Goal: Navigation & Orientation: Find specific page/section

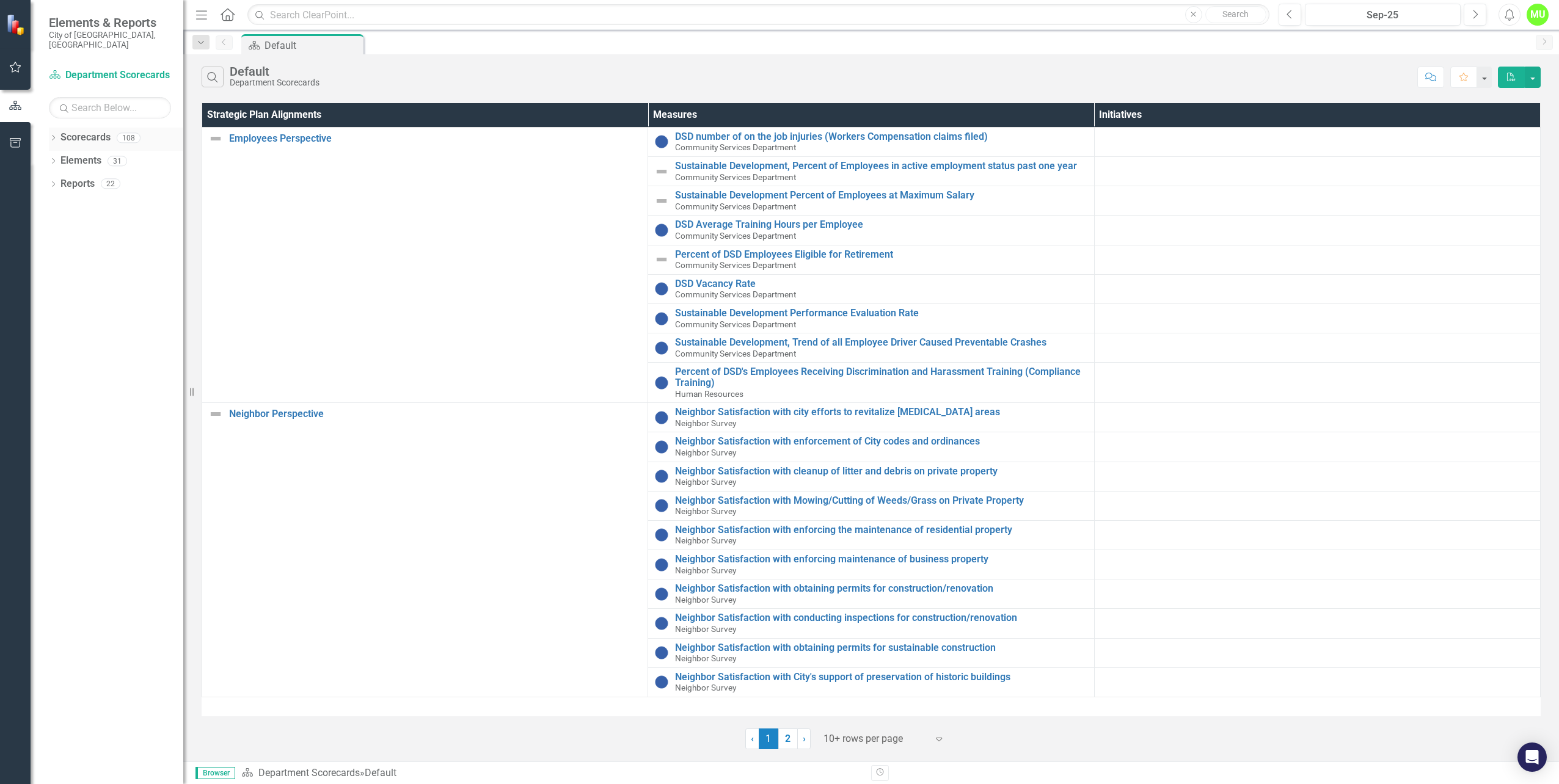
click at [52, 136] on icon "Dropdown" at bounding box center [53, 139] width 8 height 7
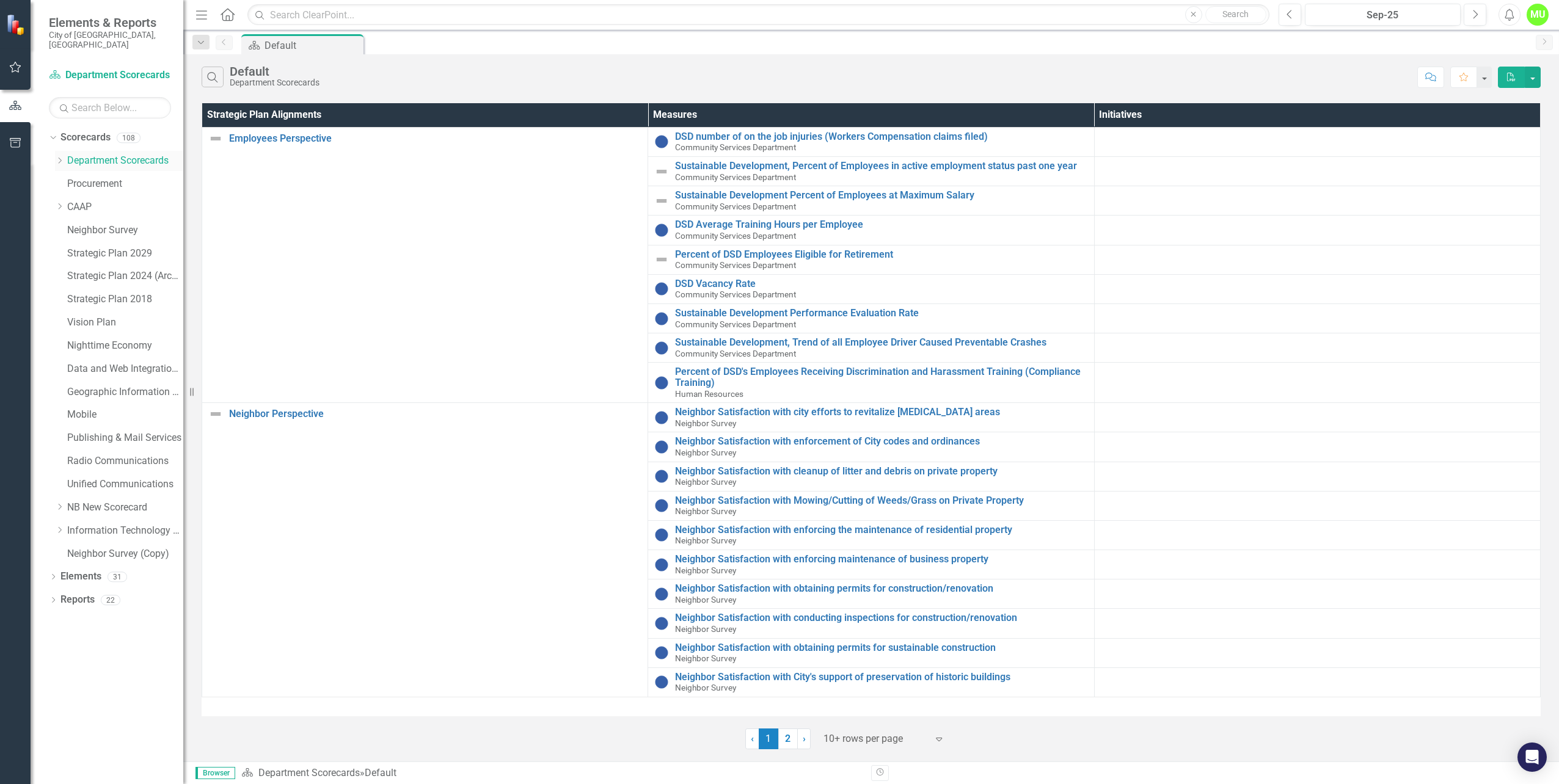
click at [60, 158] on icon at bounding box center [61, 160] width 3 height 6
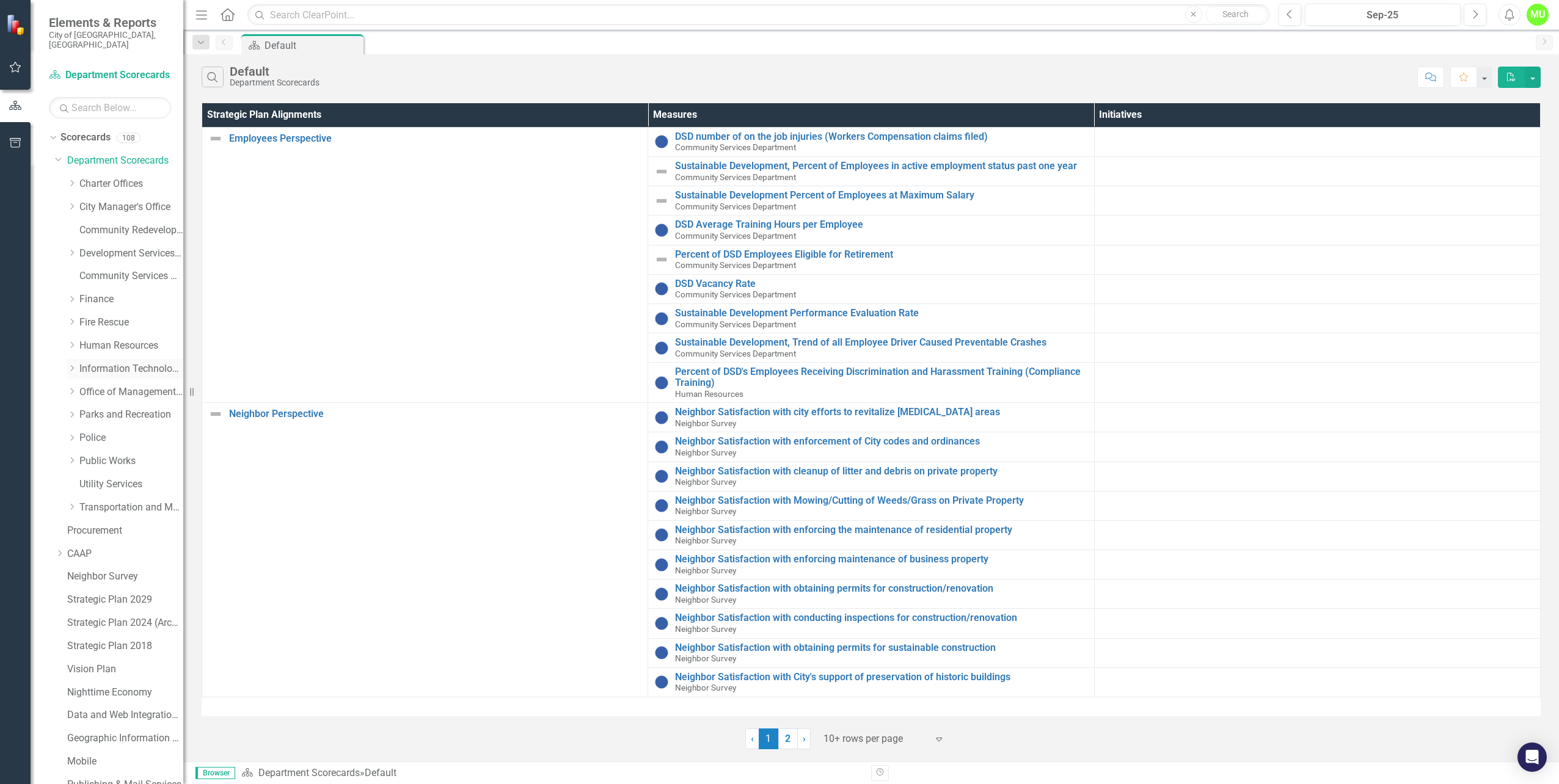
click at [73, 365] on icon "Dropdown" at bounding box center [71, 368] width 9 height 7
click at [107, 363] on link "Information Technology Services" at bounding box center [131, 369] width 104 height 14
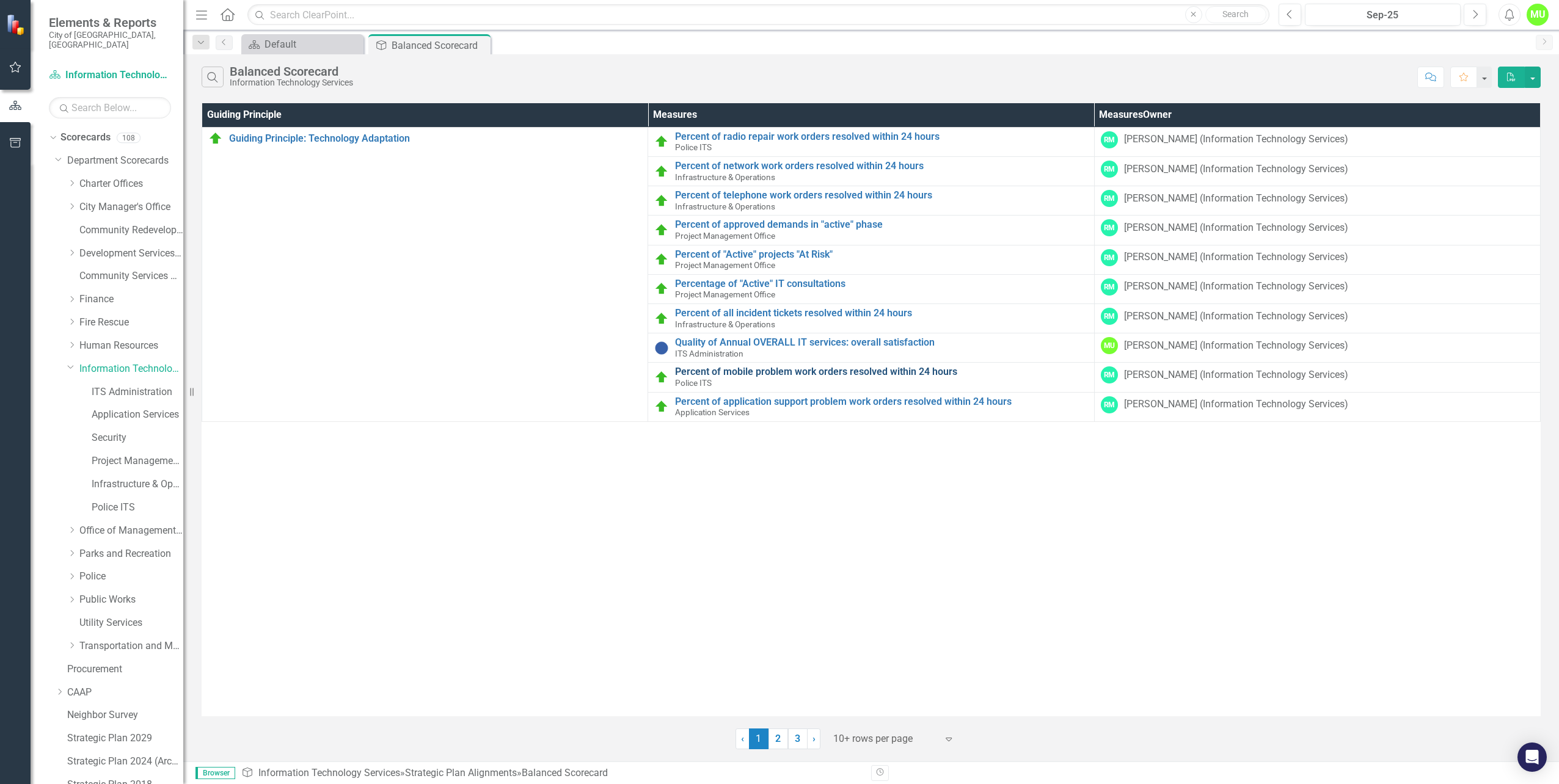
click at [746, 374] on link "Percent of mobile problem work orders resolved within 24 hours" at bounding box center [881, 372] width 412 height 11
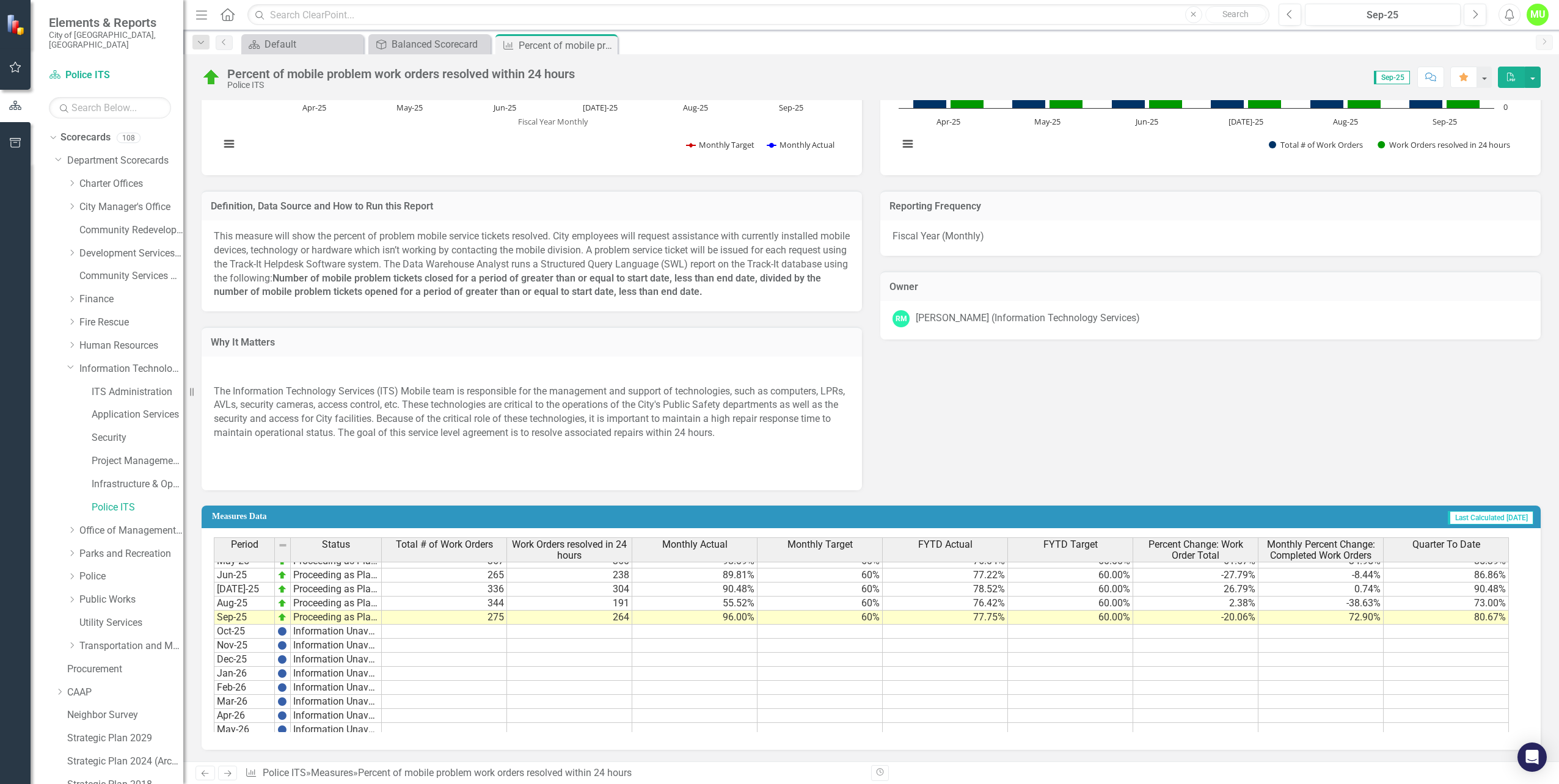
scroll to position [383, 0]
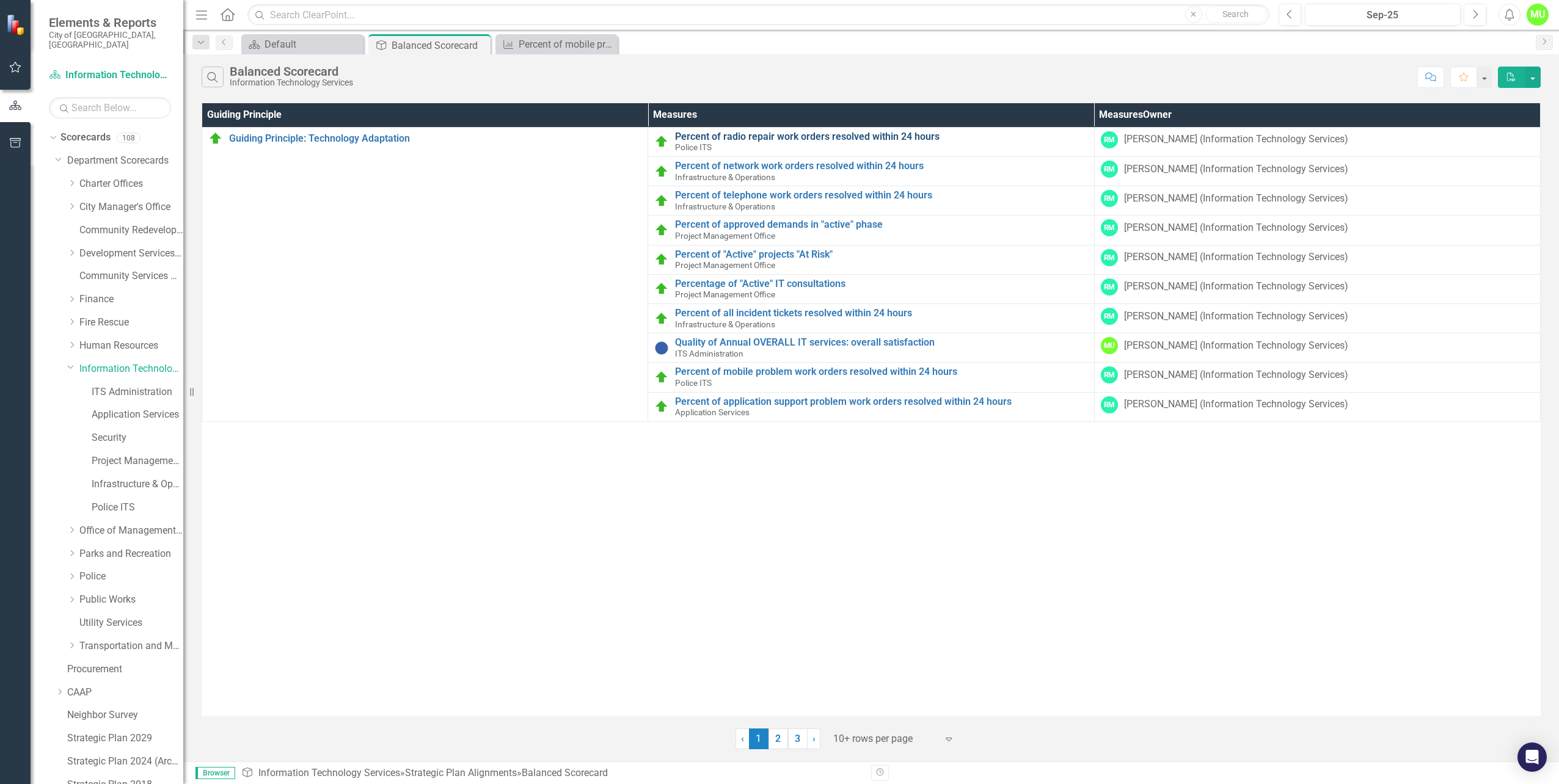
click at [794, 137] on link "Percent of radio repair work orders resolved within 24 hours" at bounding box center [881, 136] width 412 height 11
click at [819, 317] on link "Percent of all incident tickets resolved within 24 hours" at bounding box center [881, 313] width 412 height 11
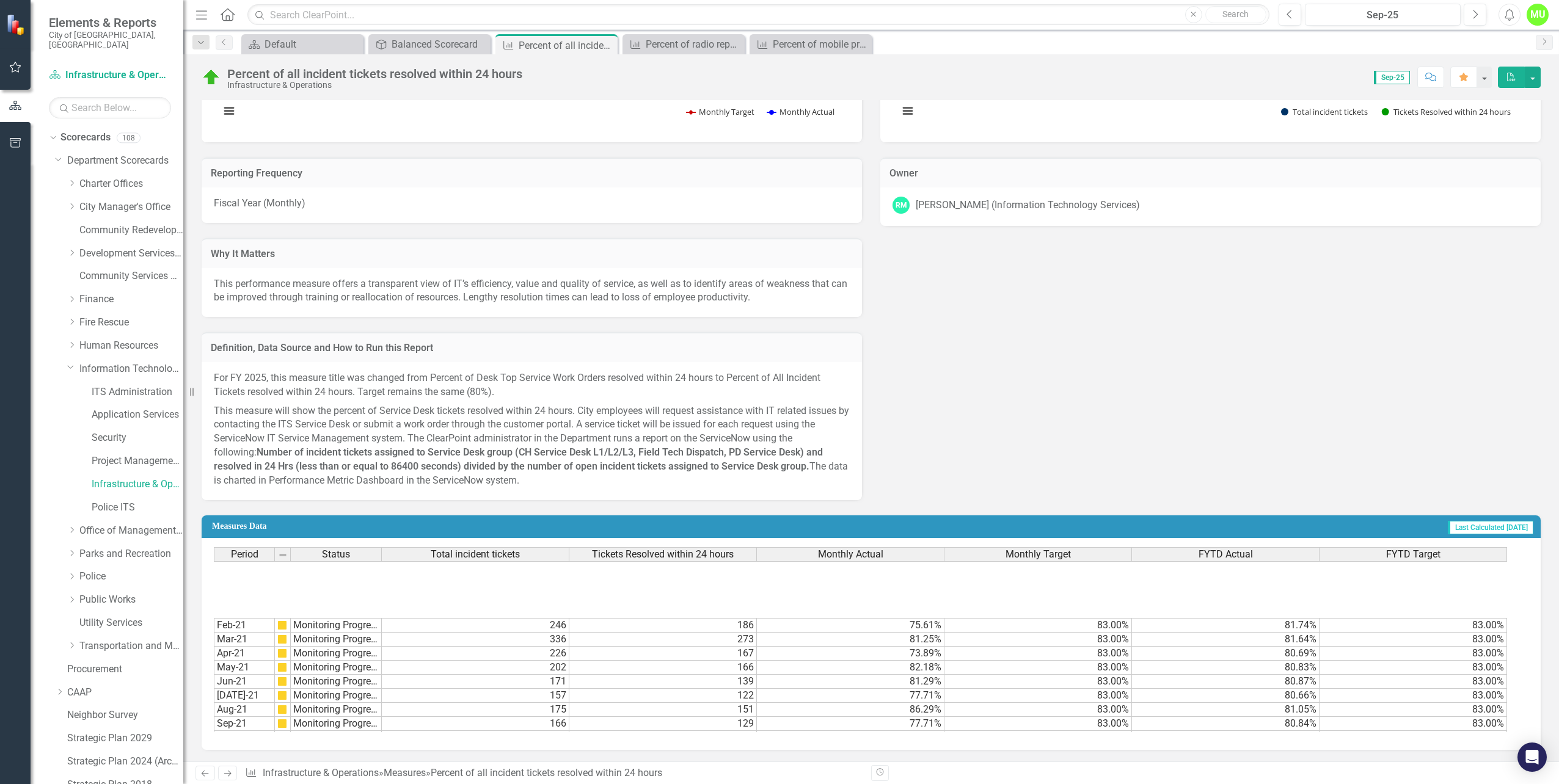
scroll to position [198, 0]
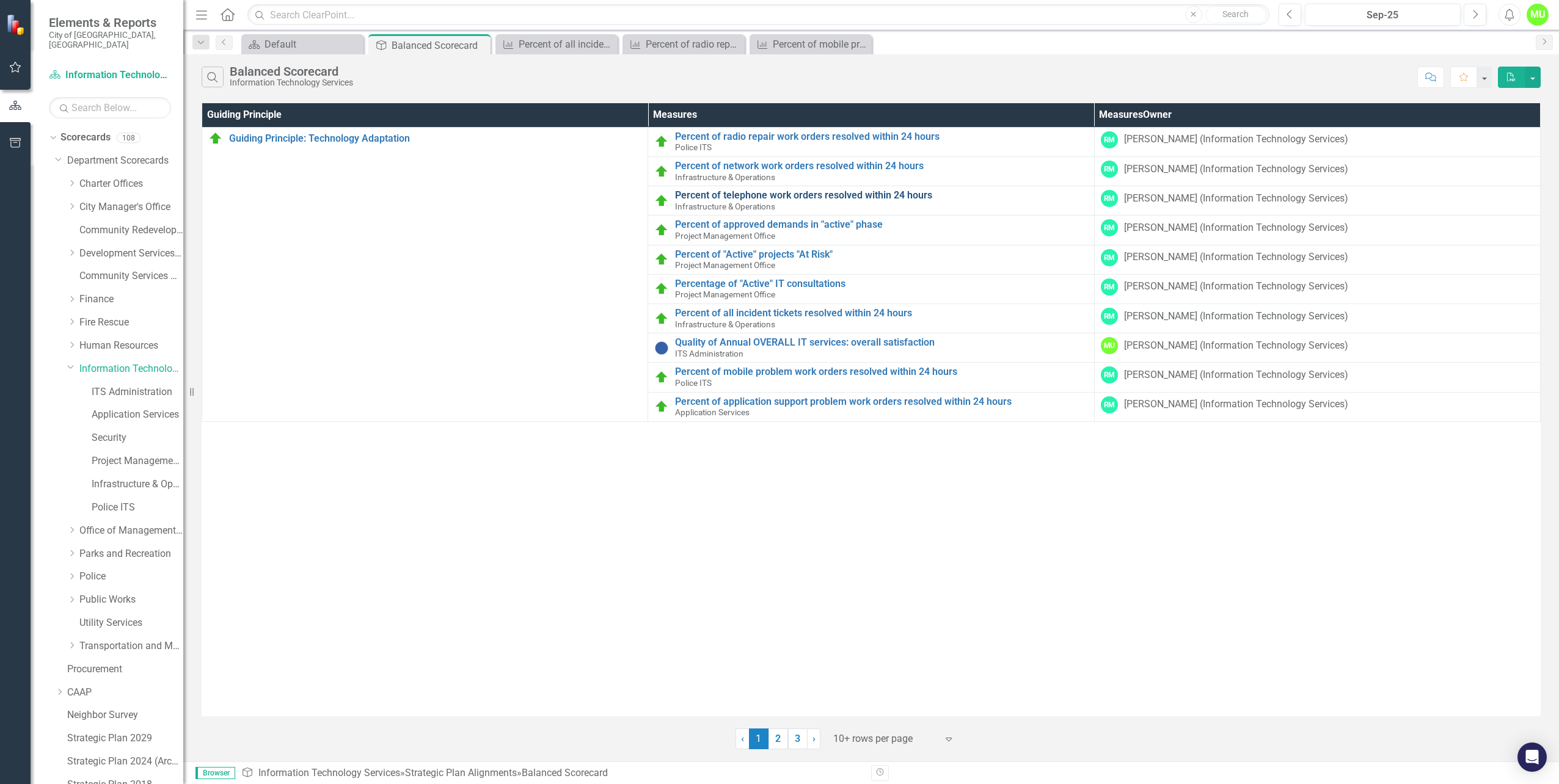
click at [858, 197] on link "Percent of telephone work orders resolved within 24 hours" at bounding box center [881, 195] width 412 height 11
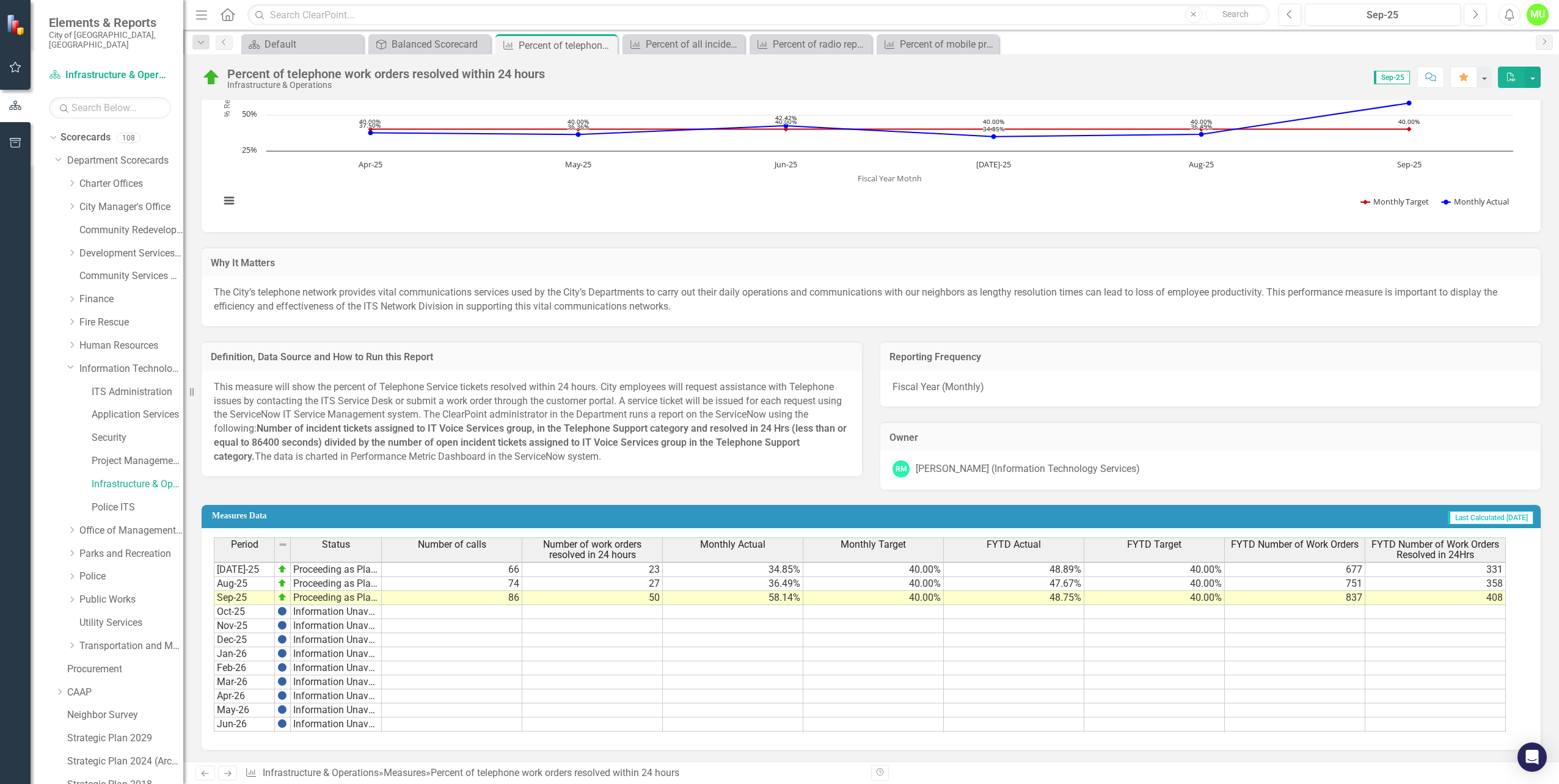
scroll to position [391, 0]
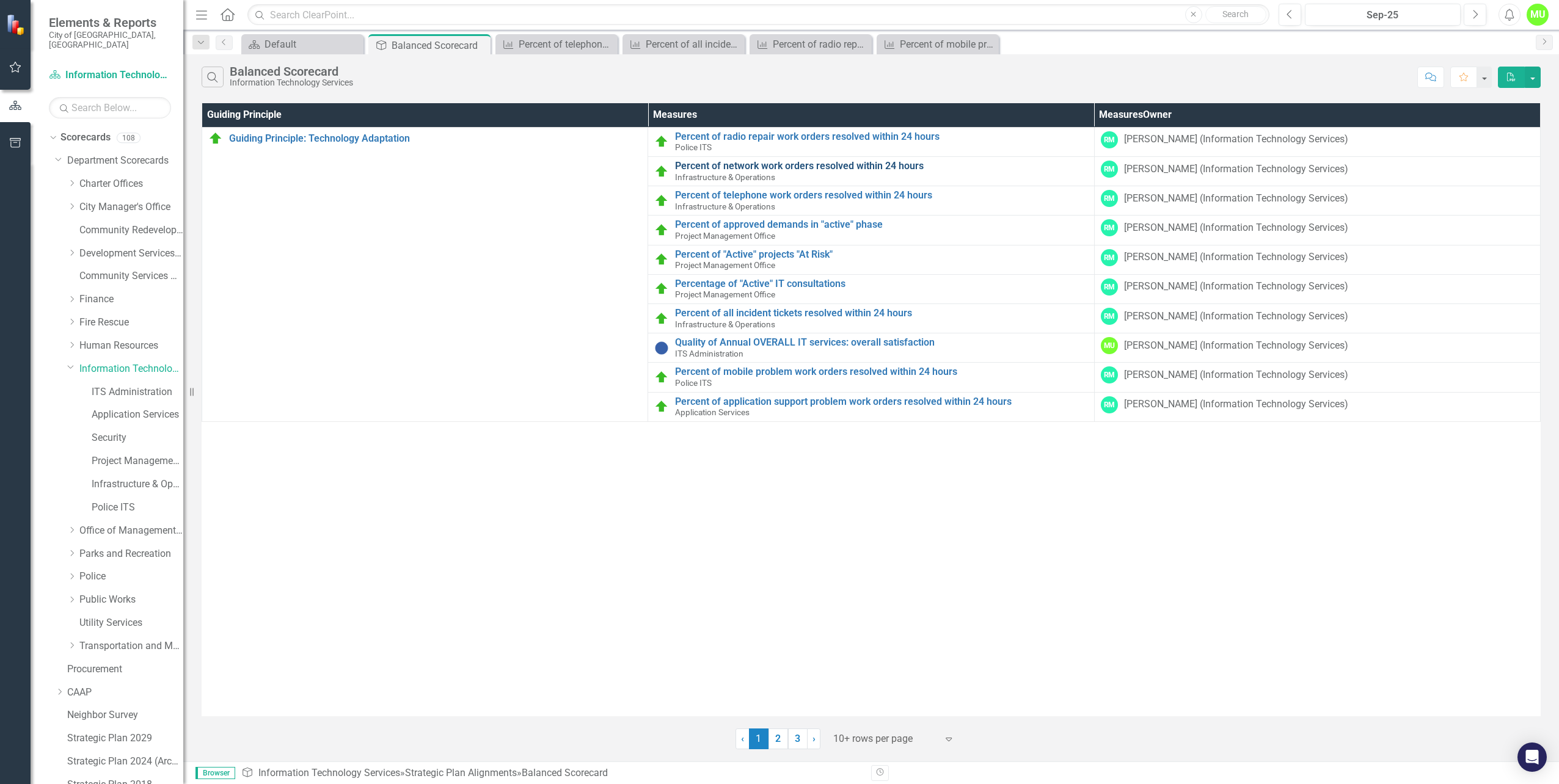
click at [809, 168] on link "Percent of network work orders resolved within 24 hours" at bounding box center [881, 165] width 412 height 11
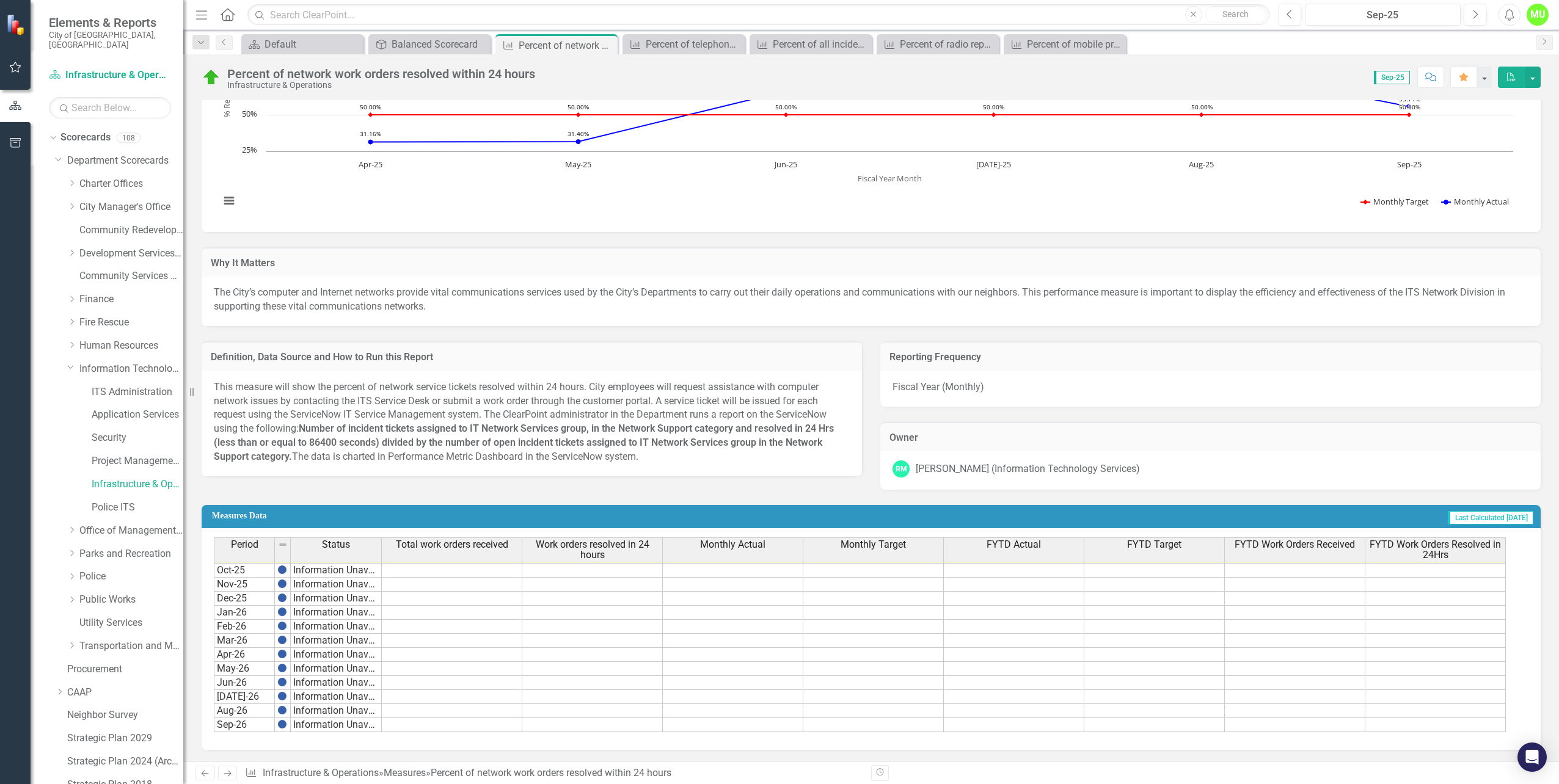
scroll to position [383, 0]
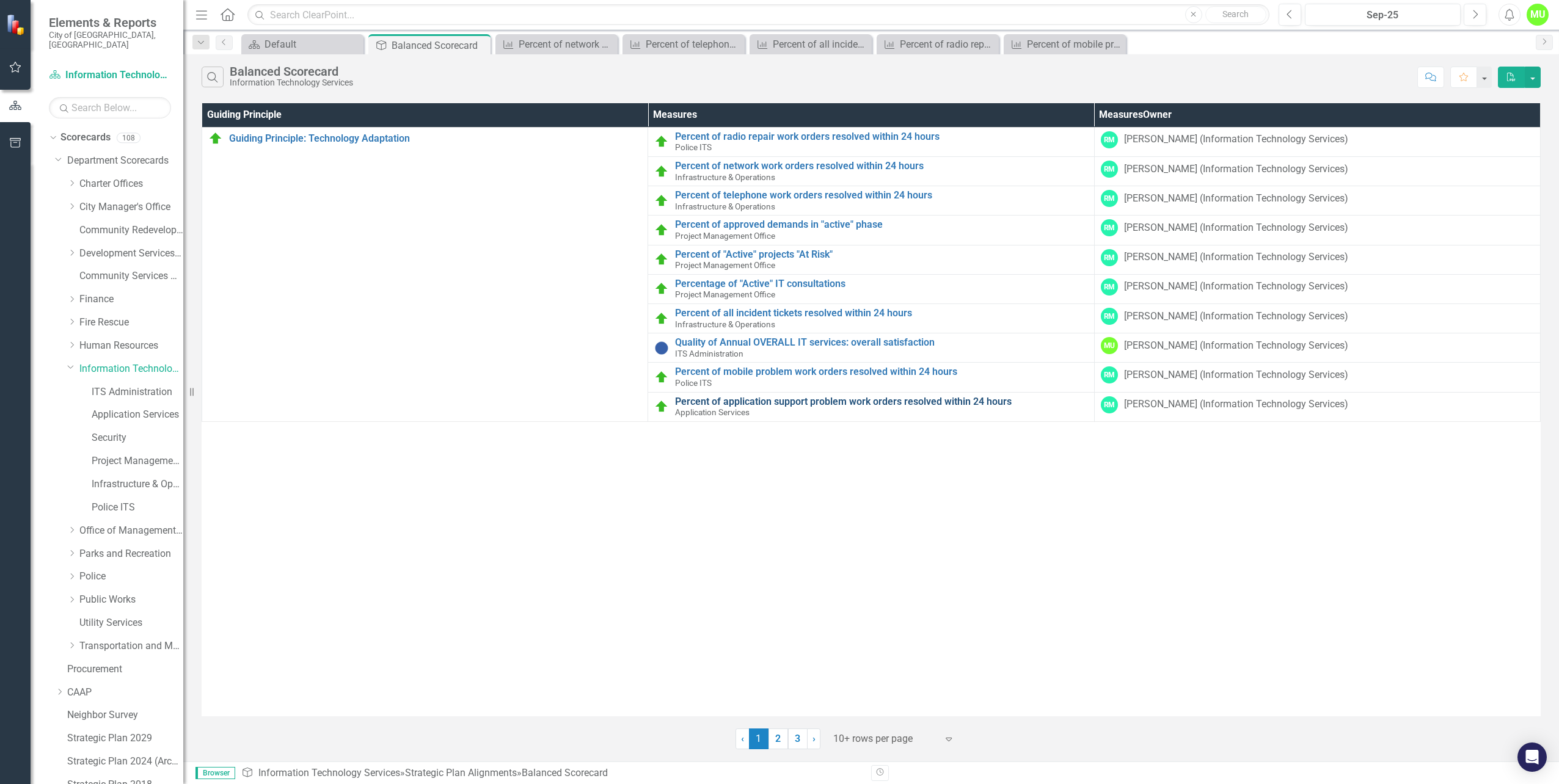
click at [800, 405] on link "Percent of application support problem work orders resolved within 24 hours" at bounding box center [881, 401] width 412 height 11
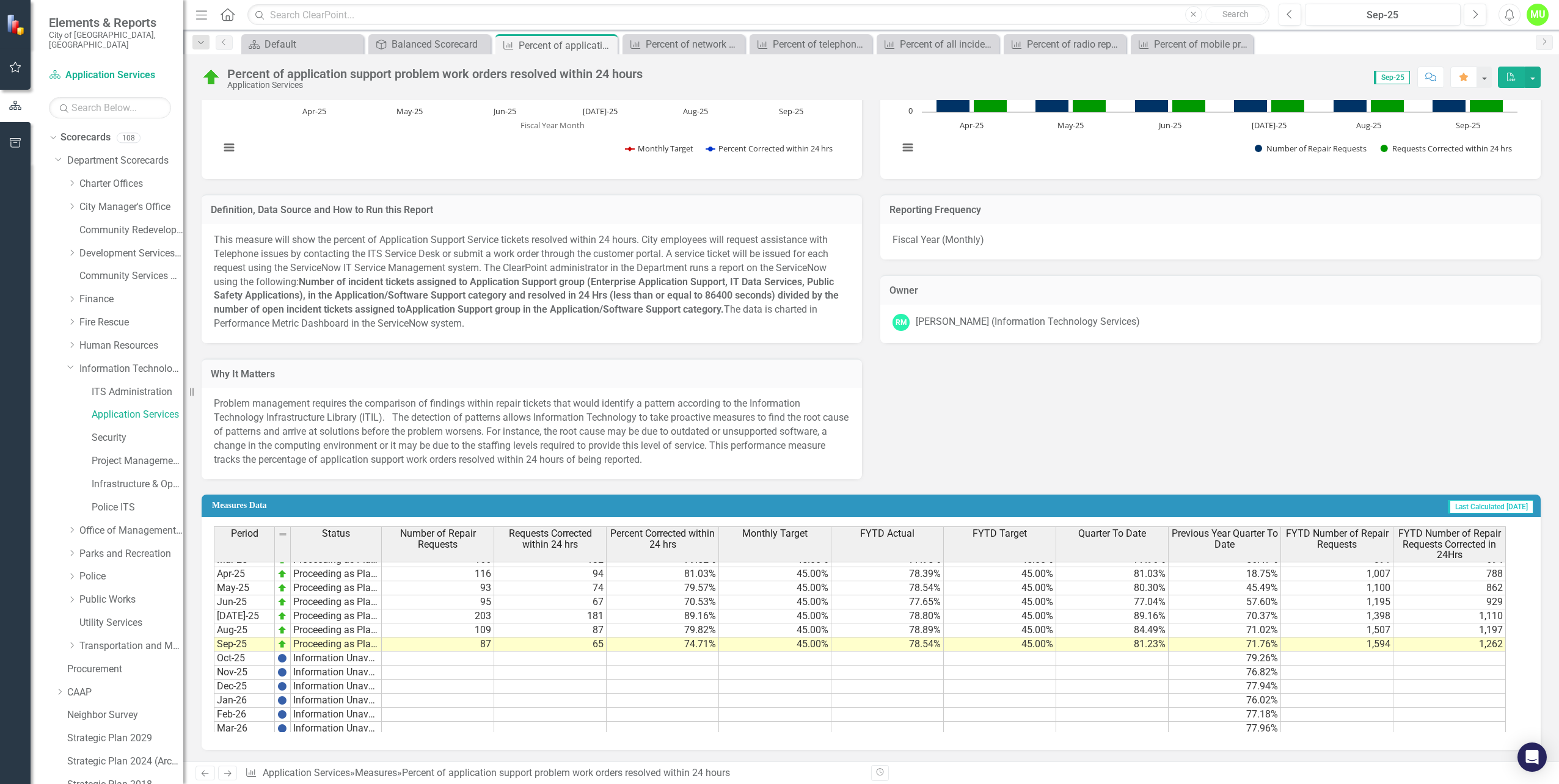
scroll to position [1348, 0]
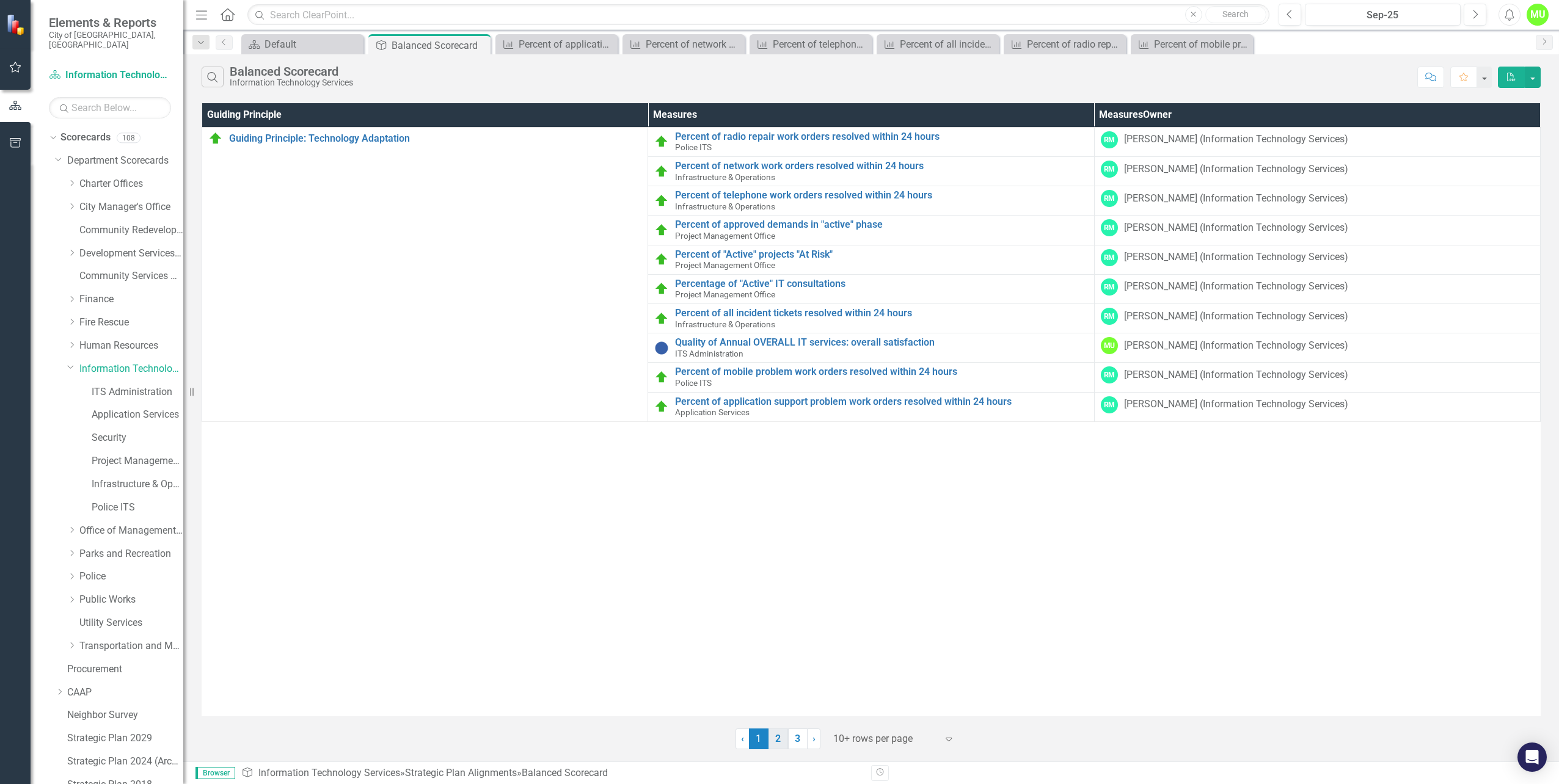
click at [785, 742] on link "2" at bounding box center [778, 738] width 20 height 20
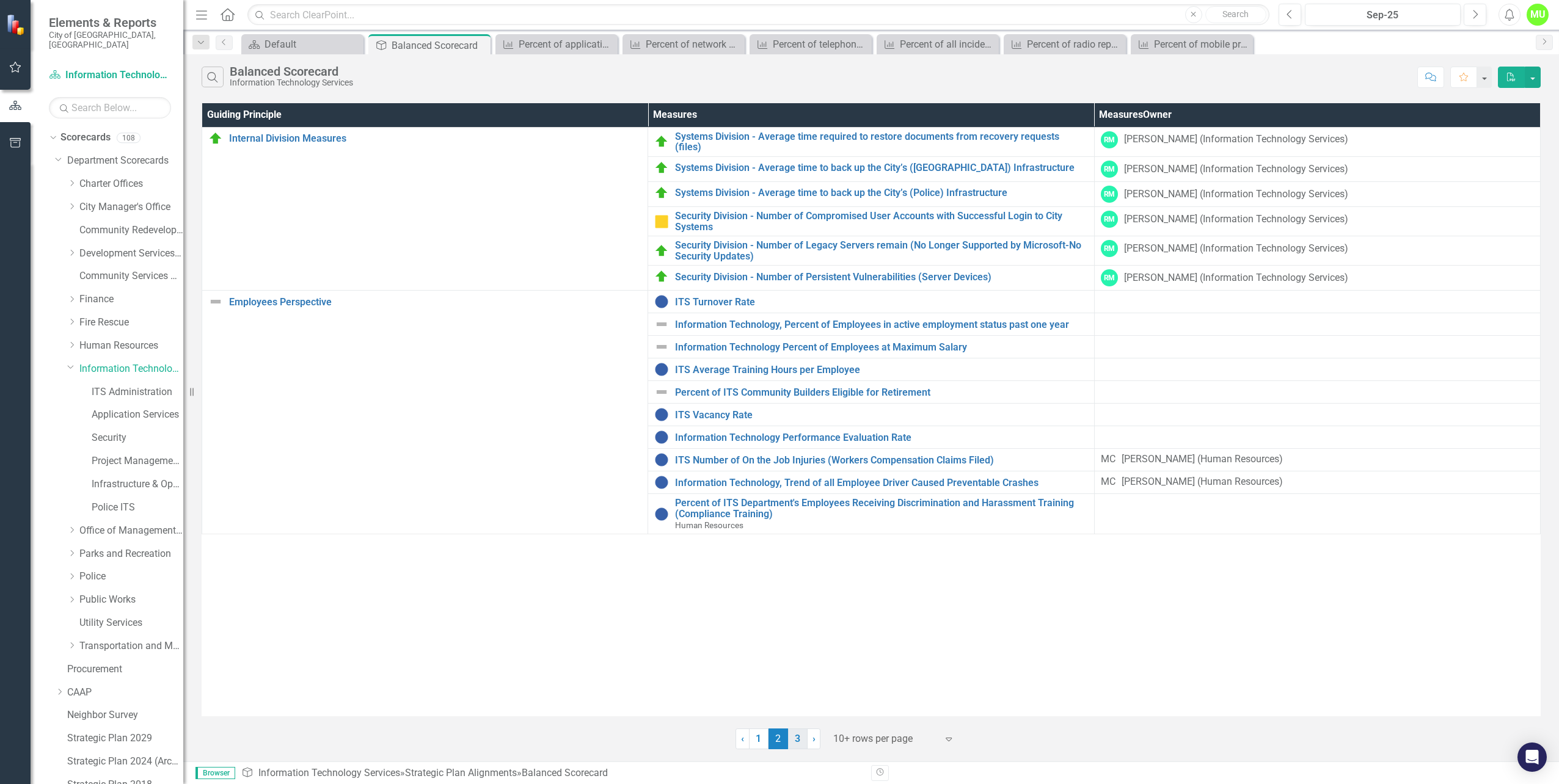
click at [799, 743] on link "3" at bounding box center [798, 738] width 20 height 20
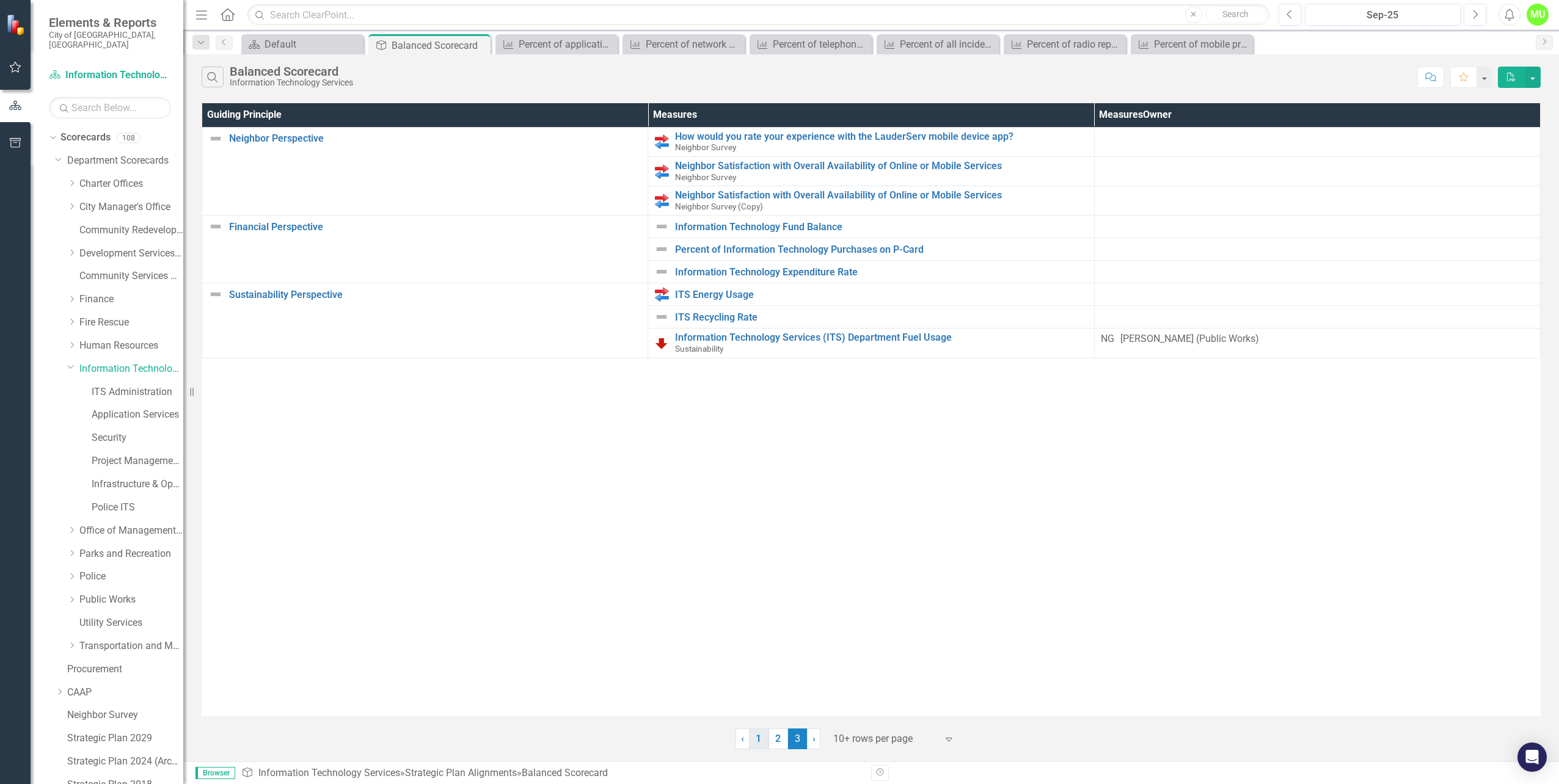
click at [757, 743] on link "1" at bounding box center [759, 738] width 20 height 20
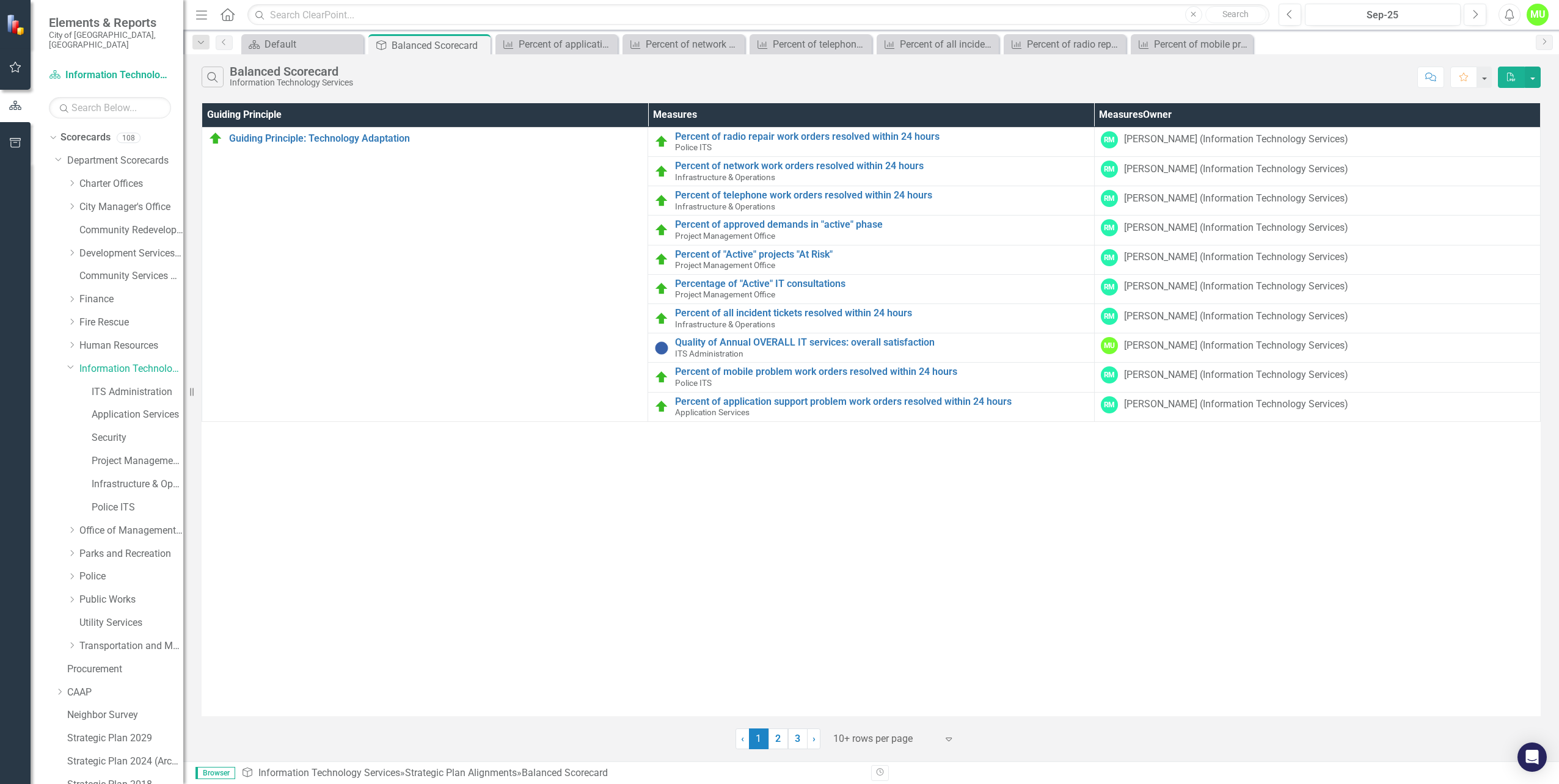
click at [757, 739] on span "1 (current)" at bounding box center [759, 738] width 20 height 20
click at [776, 735] on link "2" at bounding box center [778, 738] width 20 height 20
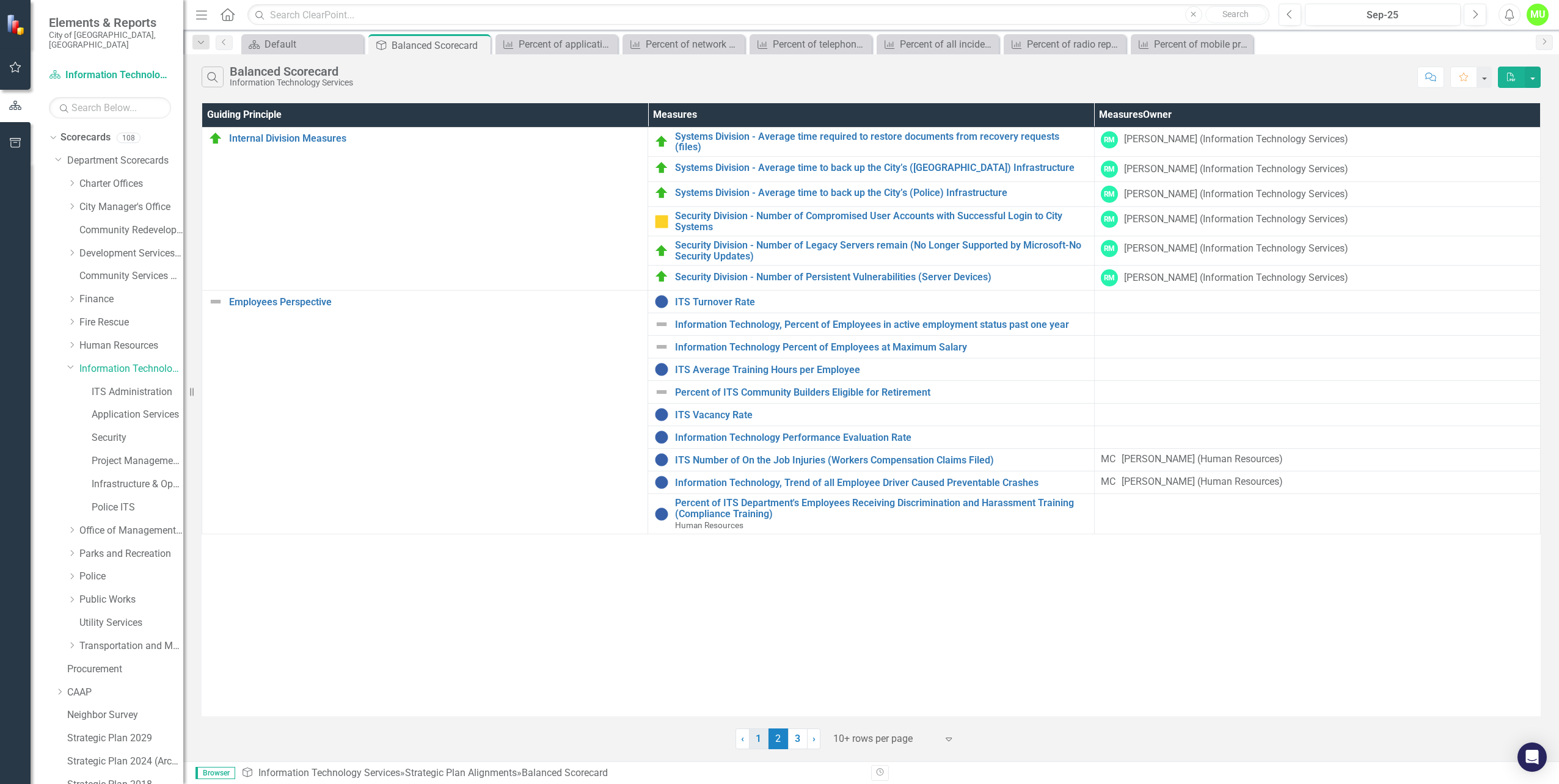
click at [764, 739] on link "1" at bounding box center [759, 738] width 20 height 20
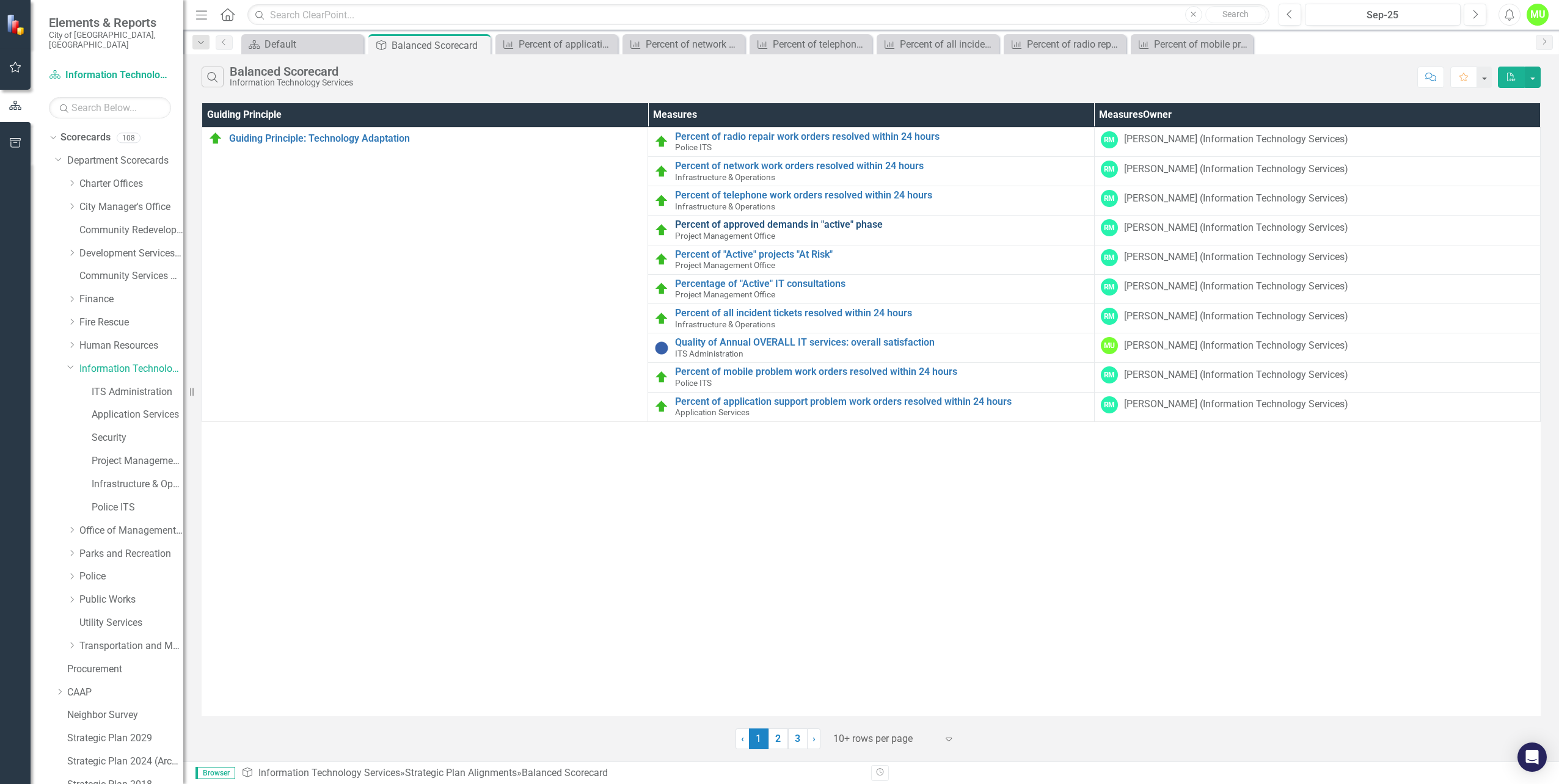
click at [721, 226] on link "Percent of approved demands in "active" phase" at bounding box center [881, 224] width 412 height 11
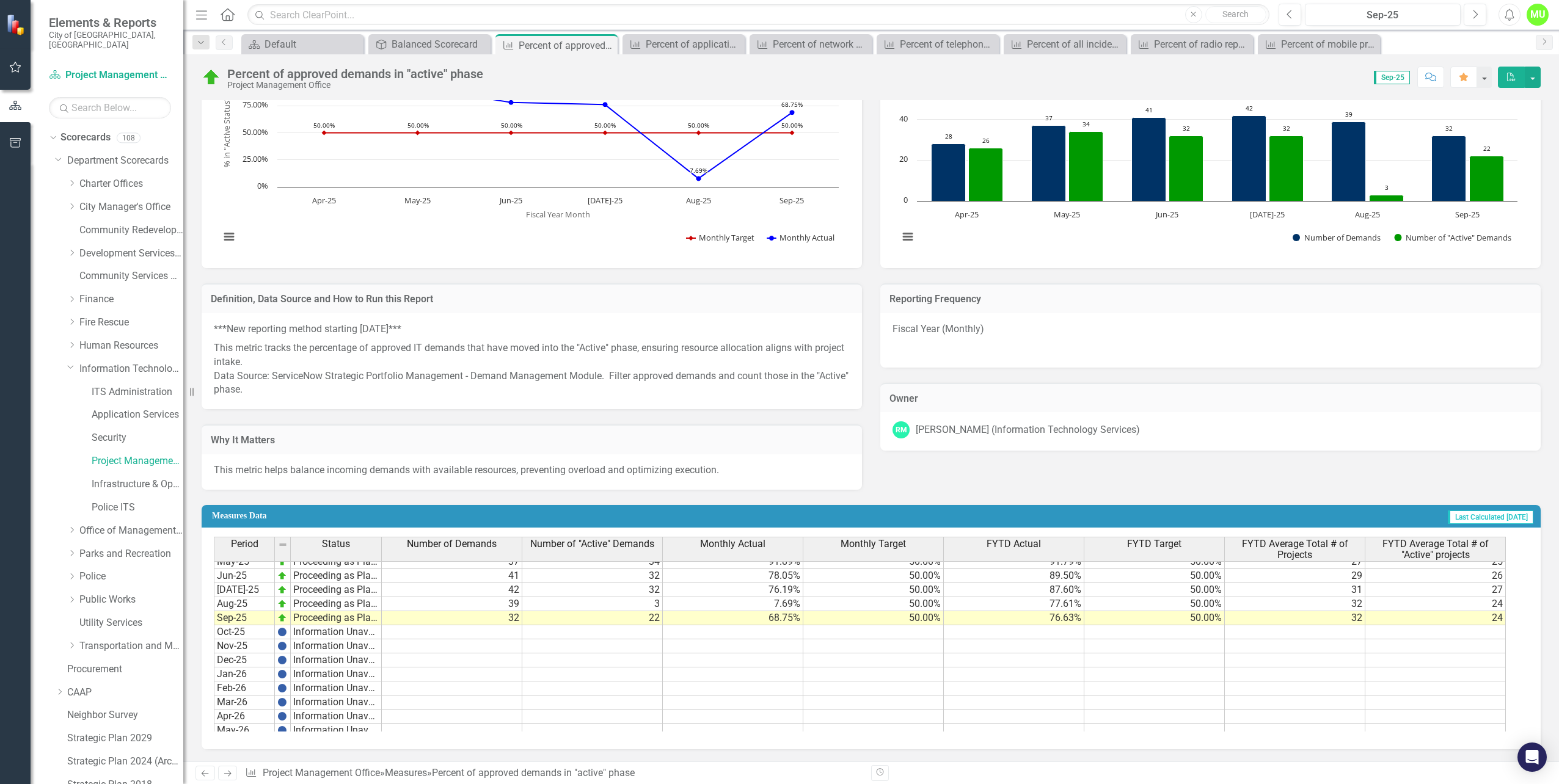
scroll to position [444, 0]
